Goal: Find specific fact: Find specific fact

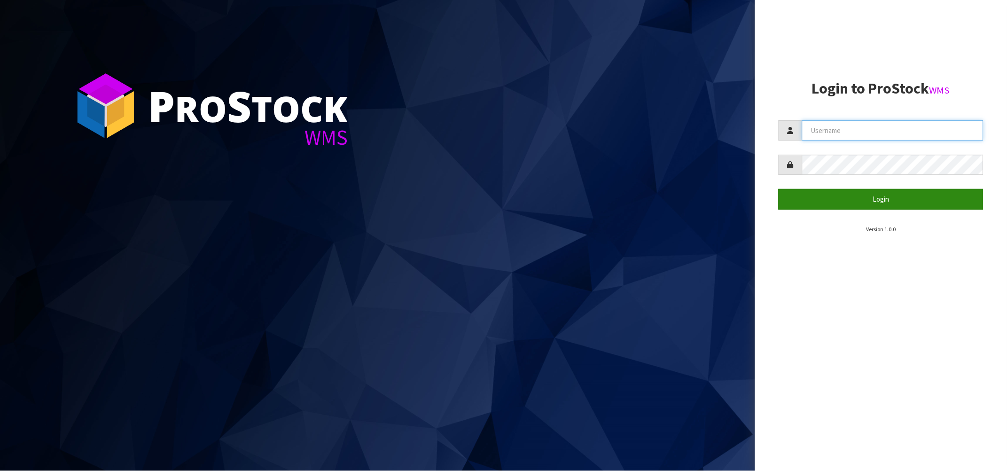
type input "[PERSON_NAME][EMAIL_ADDRESS][DOMAIN_NAME]"
click at [861, 196] on button "Login" at bounding box center [881, 199] width 205 height 20
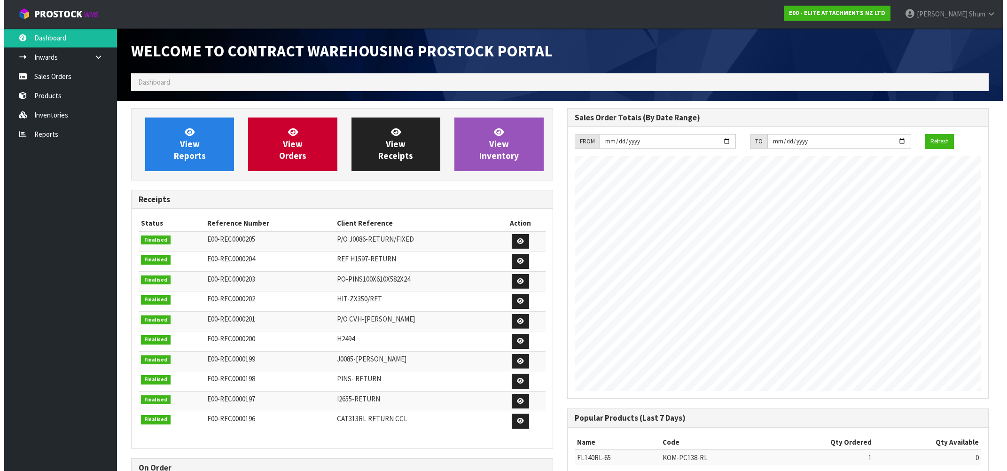
scroll to position [383, 436]
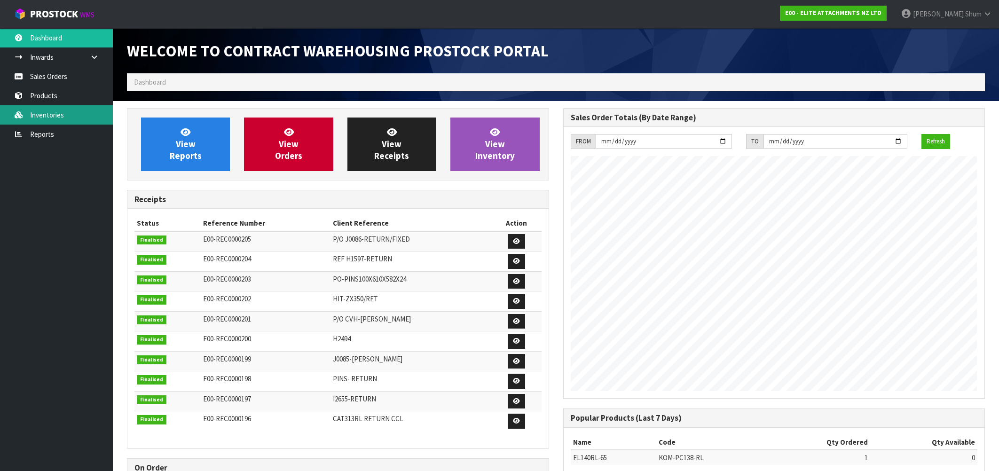
click at [64, 116] on link "Inventories" at bounding box center [56, 114] width 113 height 19
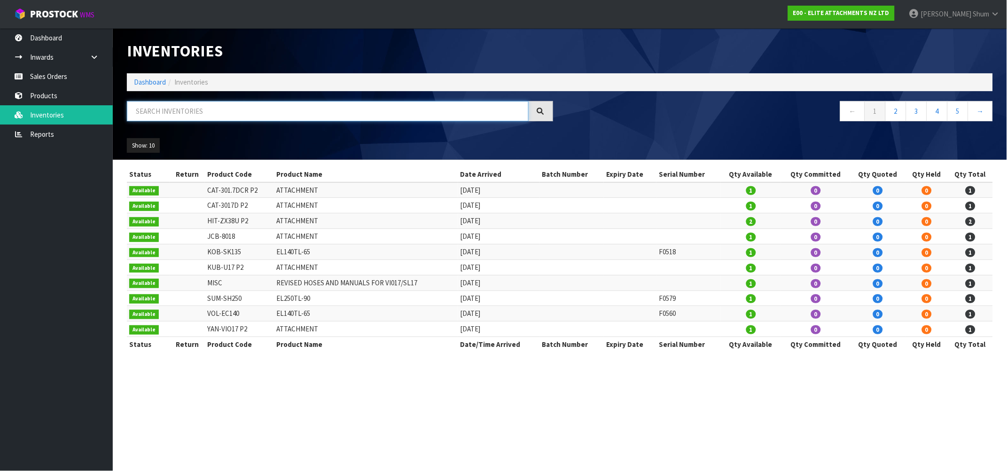
click at [245, 109] on input "text" at bounding box center [328, 111] width 402 height 20
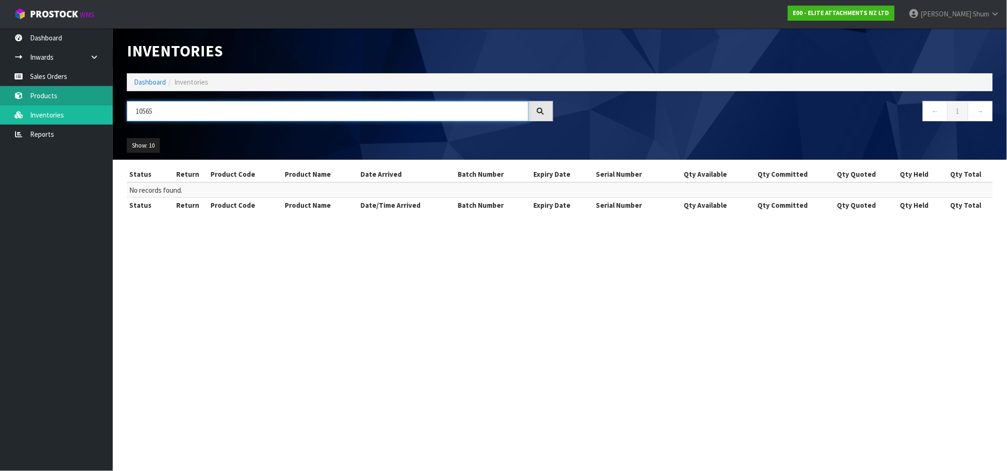
drag, startPoint x: 169, startPoint y: 107, endPoint x: 94, endPoint y: 104, distance: 75.3
click at [94, 104] on body "Toggle navigation ProStock WMS E00 - ELITE ATTACHMENTS NZ LTD Cindy Shum Logout…" at bounding box center [503, 235] width 1007 height 471
type input "CYL"
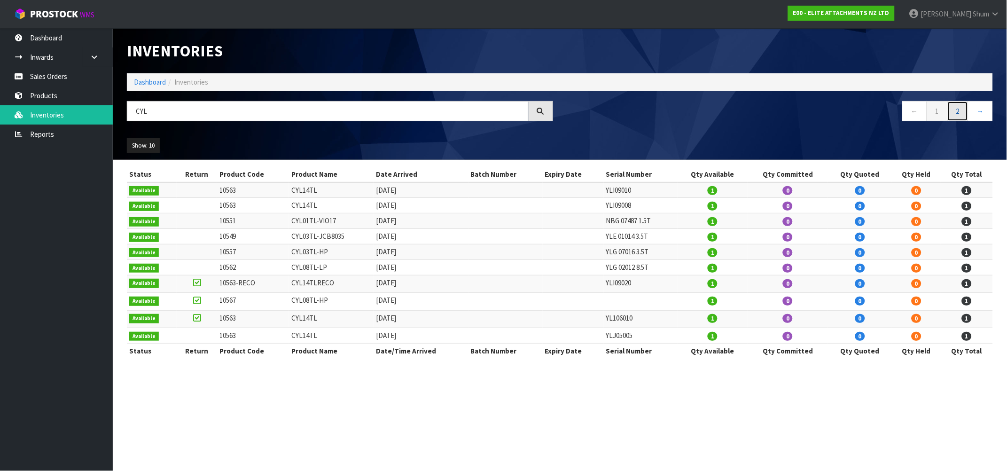
click at [960, 109] on link "2" at bounding box center [957, 111] width 21 height 20
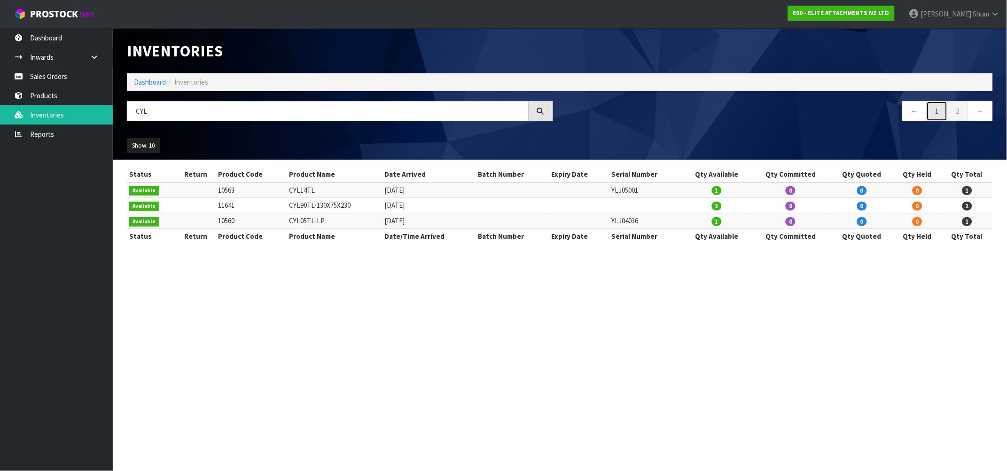
click at [933, 113] on link "1" at bounding box center [937, 111] width 21 height 20
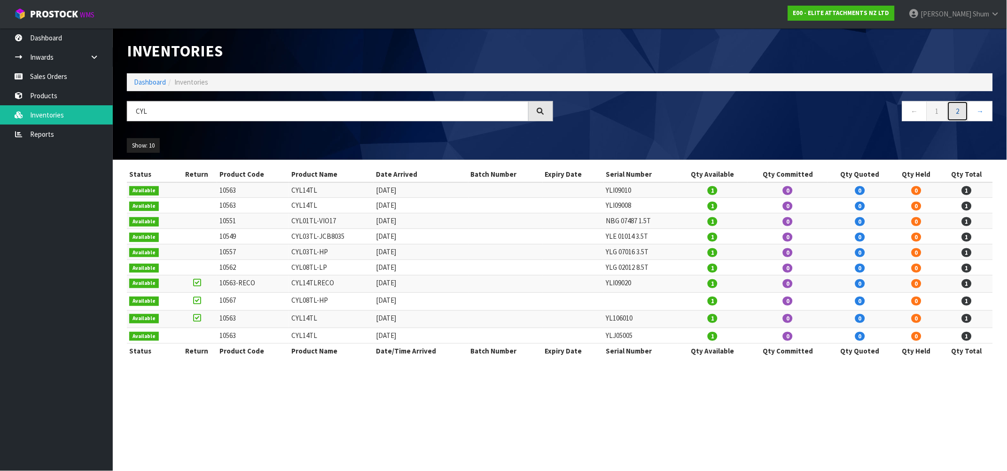
click at [958, 111] on link "2" at bounding box center [957, 111] width 21 height 20
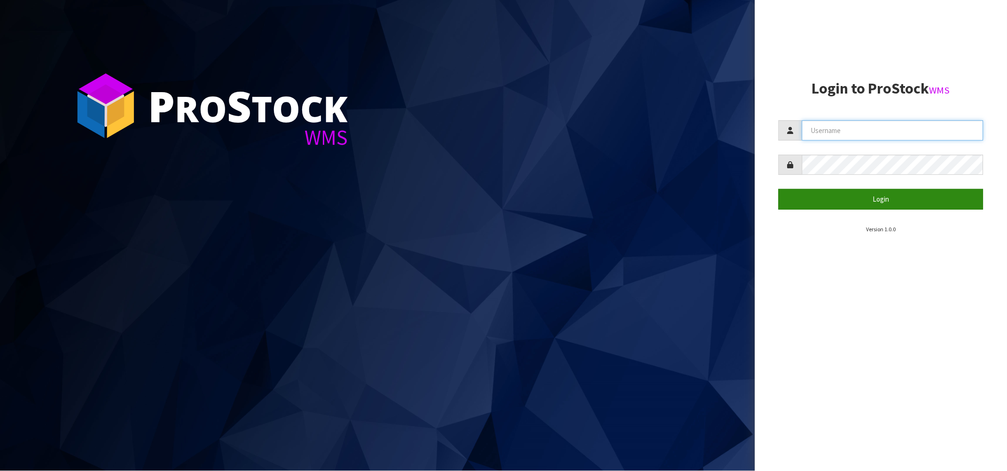
type input "[PERSON_NAME][EMAIL_ADDRESS][DOMAIN_NAME]"
click at [933, 200] on button "Login" at bounding box center [881, 199] width 205 height 20
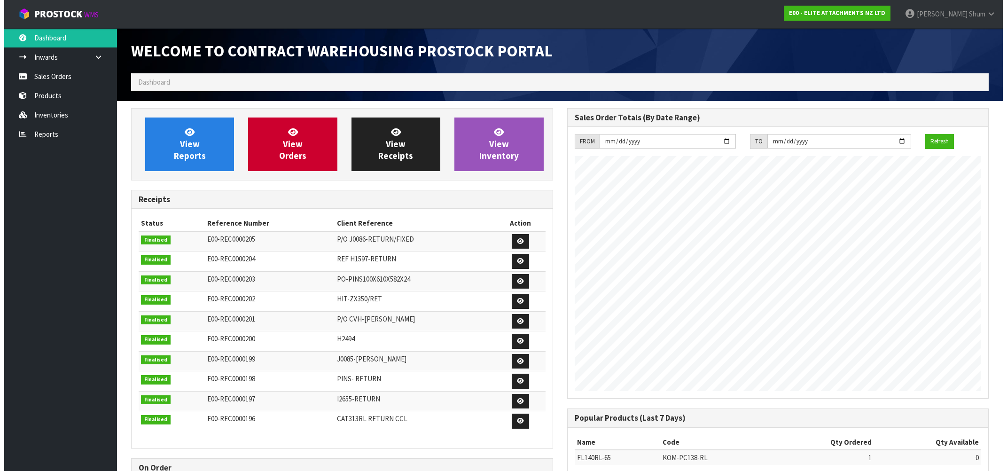
scroll to position [383, 436]
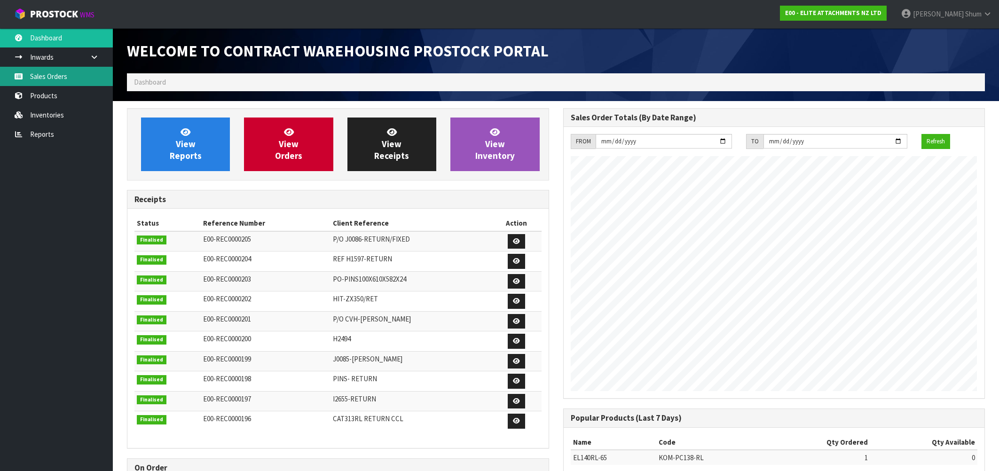
click at [76, 73] on link "Sales Orders" at bounding box center [56, 76] width 113 height 19
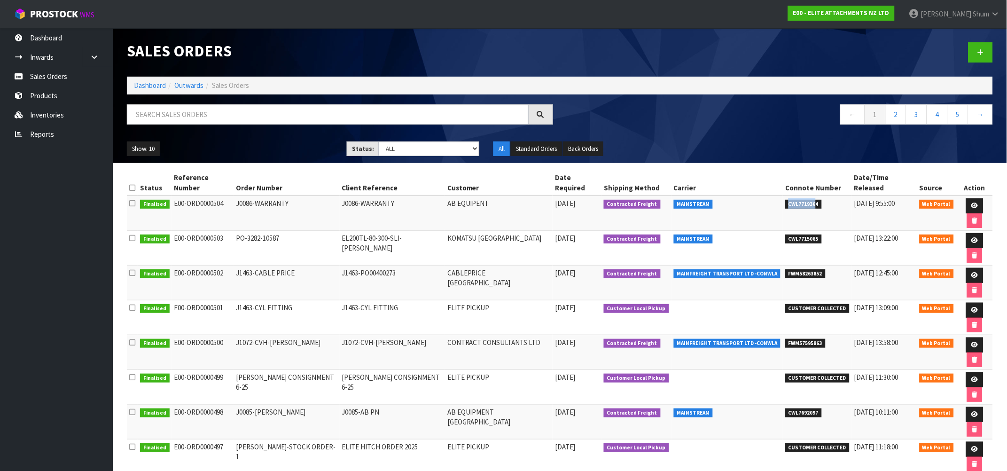
drag, startPoint x: 812, startPoint y: 195, endPoint x: 785, endPoint y: 190, distance: 28.0
click at [785, 200] on span "CWL7719364" at bounding box center [803, 204] width 37 height 9
copy span "CWL771936"
